Goal: Task Accomplishment & Management: Manage account settings

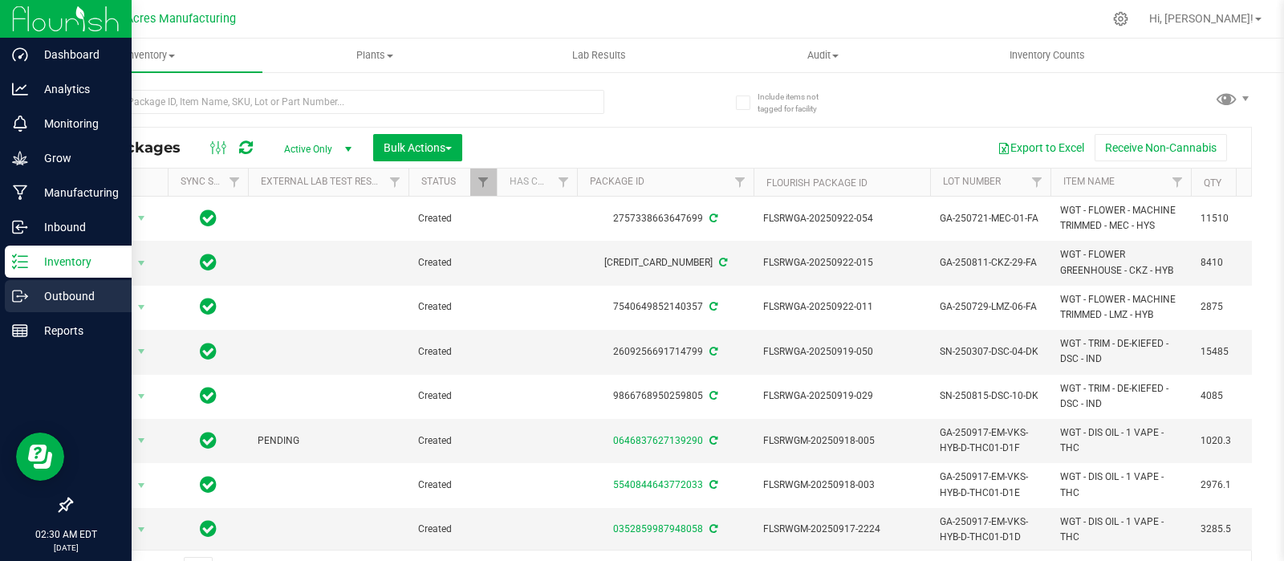
click at [60, 297] on p "Outbound" at bounding box center [76, 296] width 96 height 19
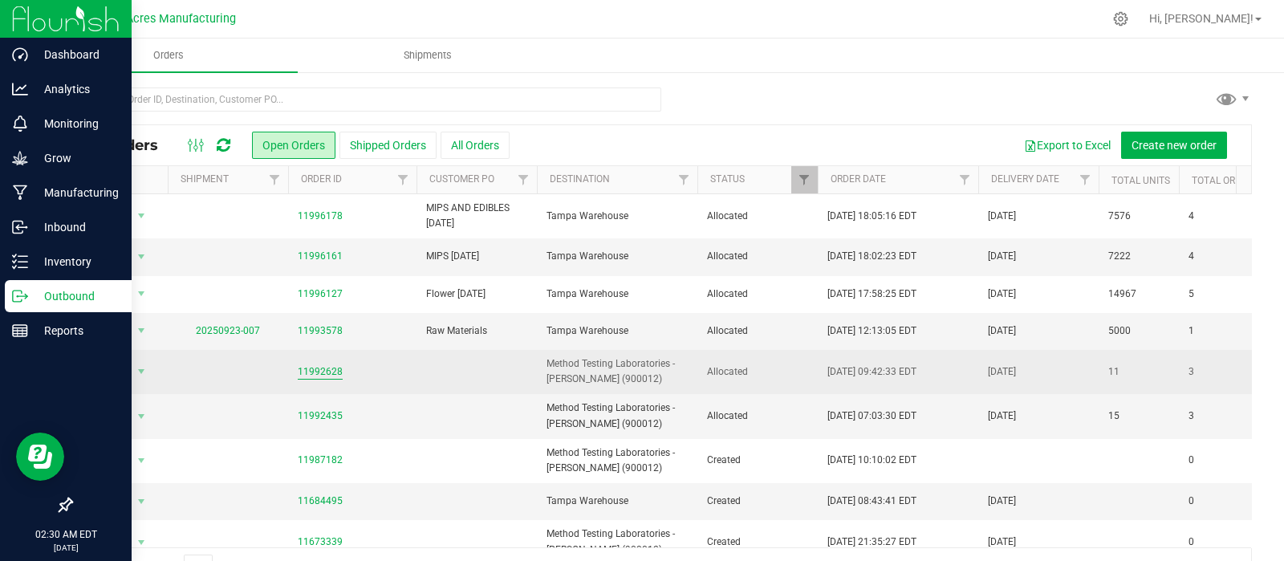
click at [320, 370] on link "11992628" at bounding box center [320, 371] width 45 height 15
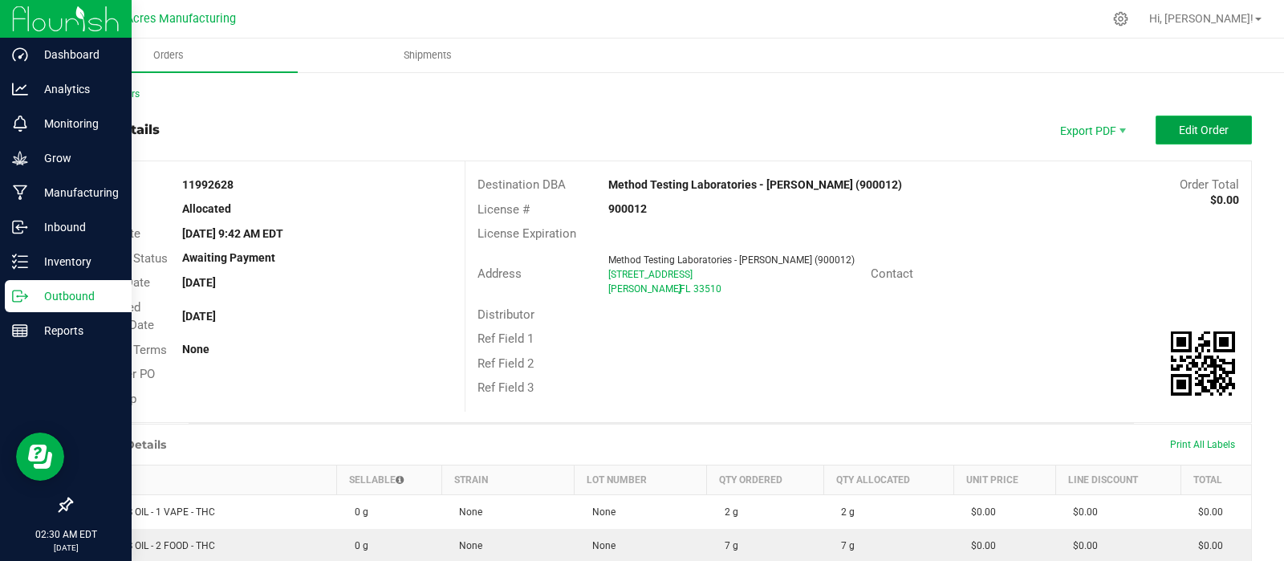
click at [1188, 130] on span "Edit Order" at bounding box center [1204, 130] width 50 height 13
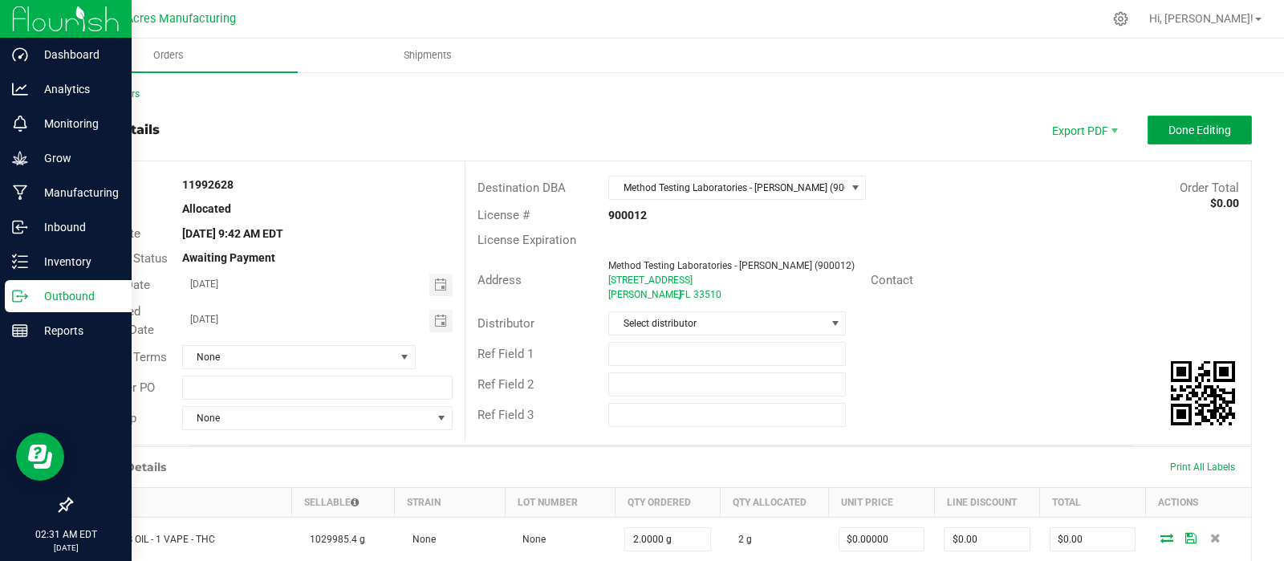
click at [1190, 120] on button "Done Editing" at bounding box center [1200, 130] width 104 height 29
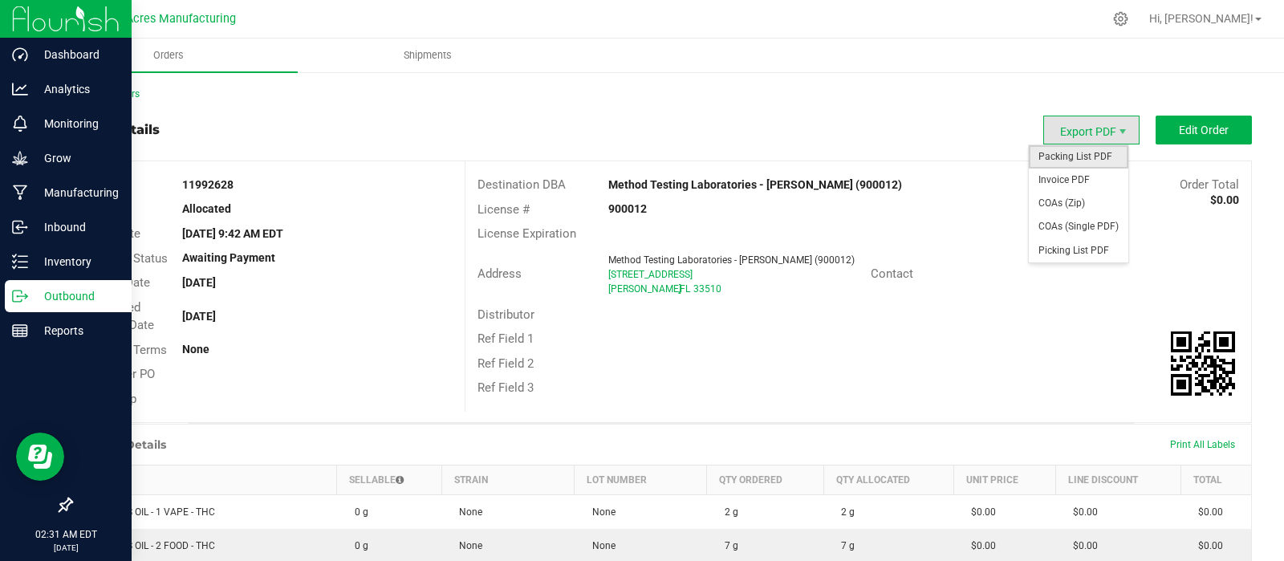
click at [1078, 151] on span "Packing List PDF" at bounding box center [1079, 156] width 100 height 23
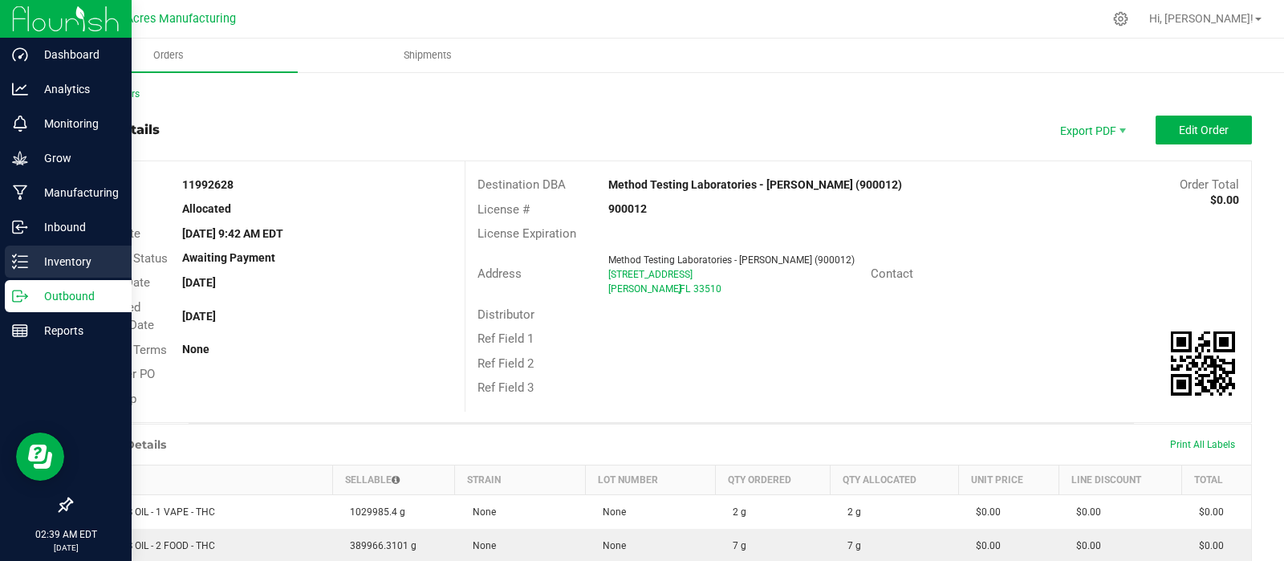
click at [61, 262] on p "Inventory" at bounding box center [76, 261] width 96 height 19
